Goal: Task Accomplishment & Management: Manage account settings

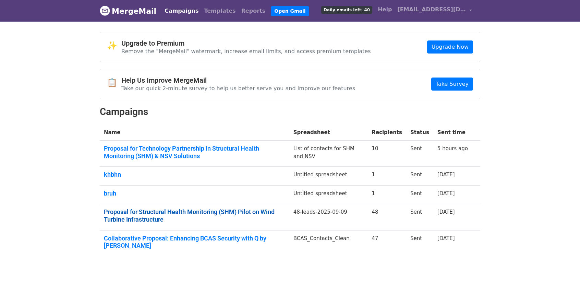
click at [224, 208] on link "Proposal for Structural Health Monitoring (SHM) Pilot on Wind Turbine Infrastru…" at bounding box center [194, 215] width 181 height 15
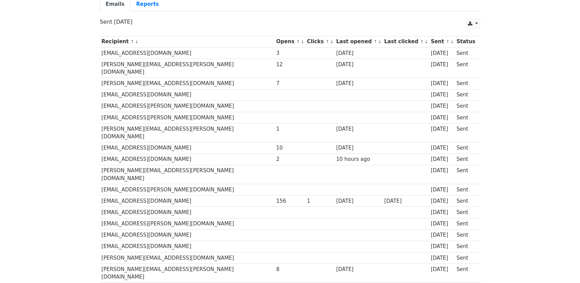
scroll to position [69, 0]
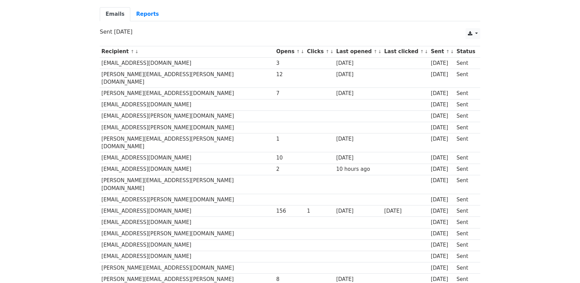
drag, startPoint x: 232, startPoint y: 185, endPoint x: 470, endPoint y: 186, distance: 238.0
click at [470, 205] on tr "[EMAIL_ADDRESS][DOMAIN_NAME] 156 1 [DATE] [DATE] [DATE] Sent" at bounding box center [290, 210] width 381 height 11
click at [470, 205] on td "Sent" at bounding box center [466, 210] width 22 height 11
drag, startPoint x: 469, startPoint y: 186, endPoint x: 102, endPoint y: 188, distance: 367.6
click at [102, 205] on tr "[EMAIL_ADDRESS][DOMAIN_NAME] 156 1 [DATE] [DATE] [DATE] Sent" at bounding box center [290, 210] width 381 height 11
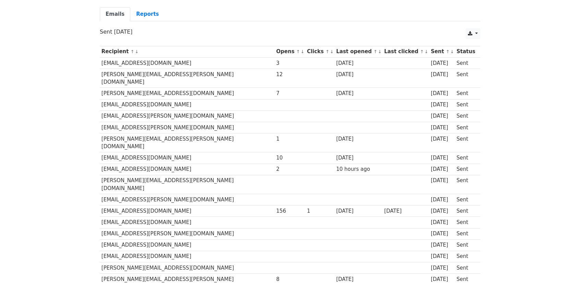
click at [202, 205] on td "[EMAIL_ADDRESS][DOMAIN_NAME]" at bounding box center [187, 210] width 175 height 11
